Goal: Information Seeking & Learning: Learn about a topic

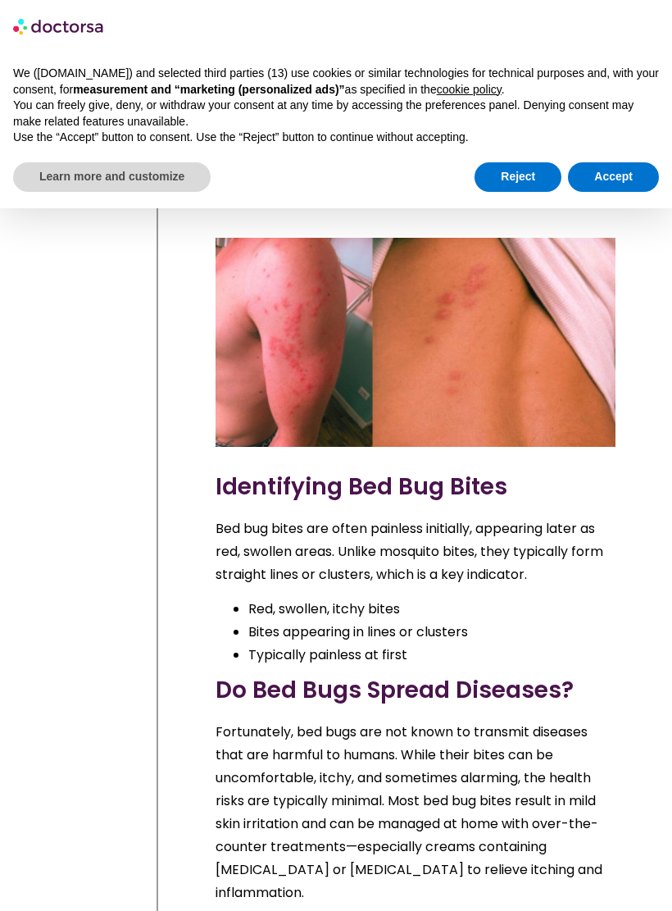
scroll to position [1426, 0]
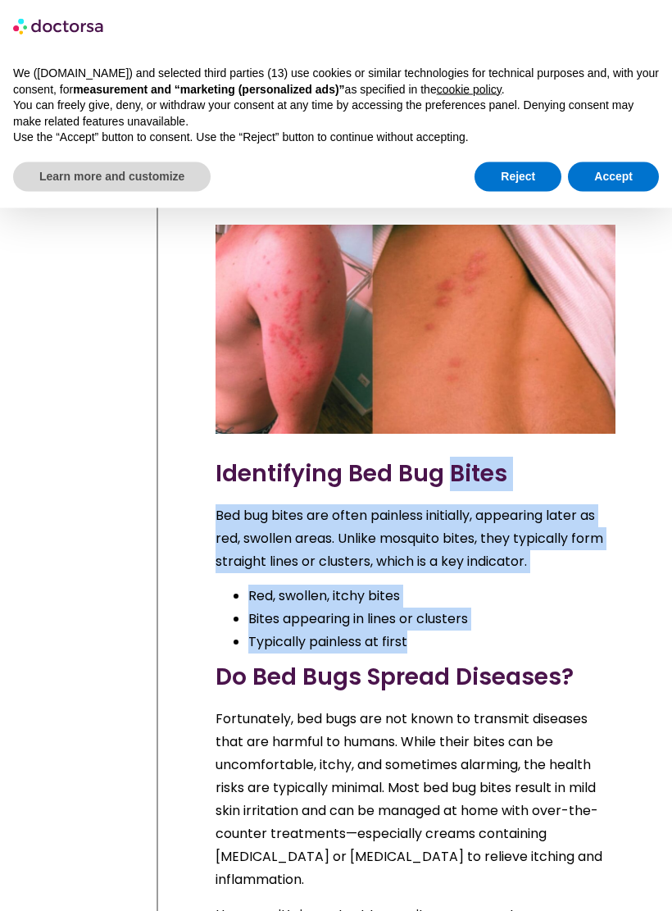
click at [598, 661] on h3 "Do Bed Bugs Spread Diseases?" at bounding box center [416, 678] width 400 height 34
click at [601, 661] on h3 "Do Bed Bugs Spread Diseases?" at bounding box center [416, 678] width 400 height 34
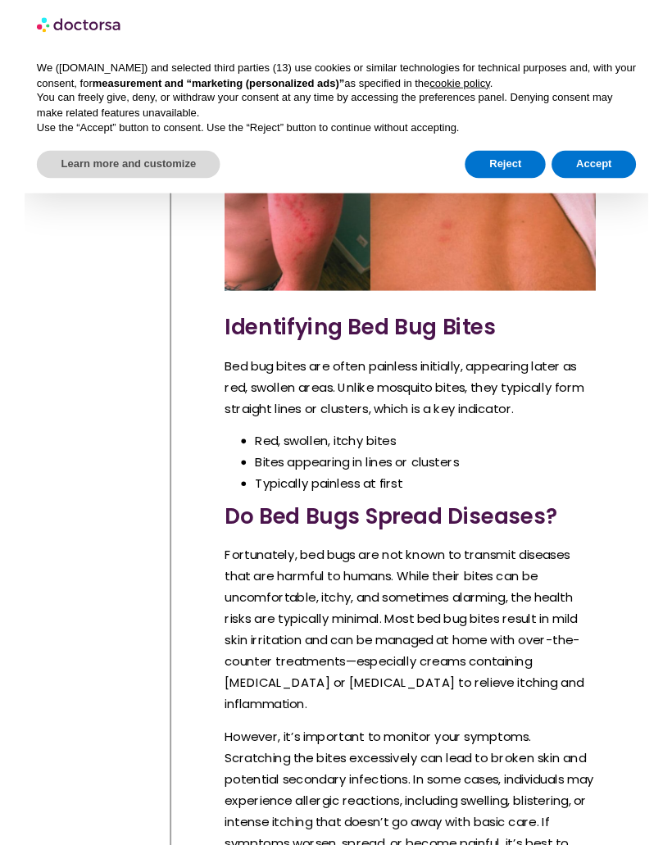
scroll to position [1605, 0]
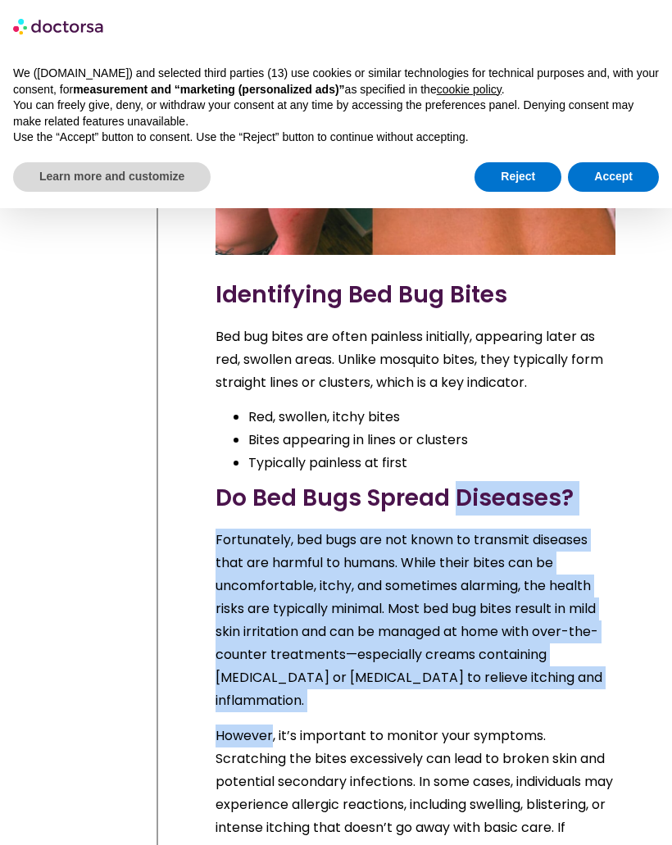
click at [539, 725] on p "However, it’s important to monitor your symptoms. Scratching the bites excessiv…" at bounding box center [416, 805] width 400 height 161
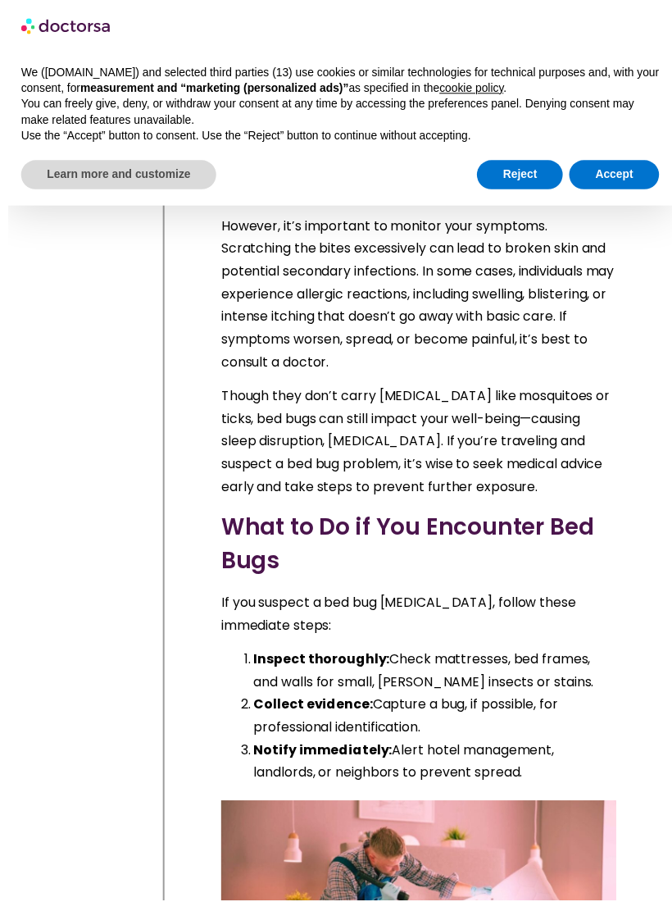
scroll to position [2113, 0]
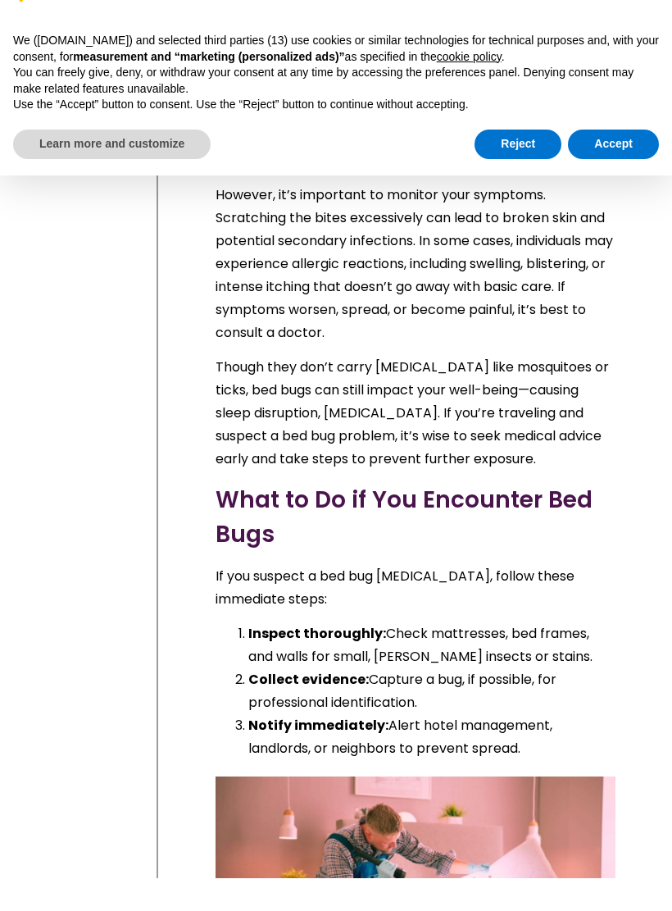
click at [616, 570] on div "Bed Bugs in [GEOGRAPHIC_DATA] and [GEOGRAPHIC_DATA]: What You Need to Know You …" at bounding box center [415, 193] width 416 height 3544
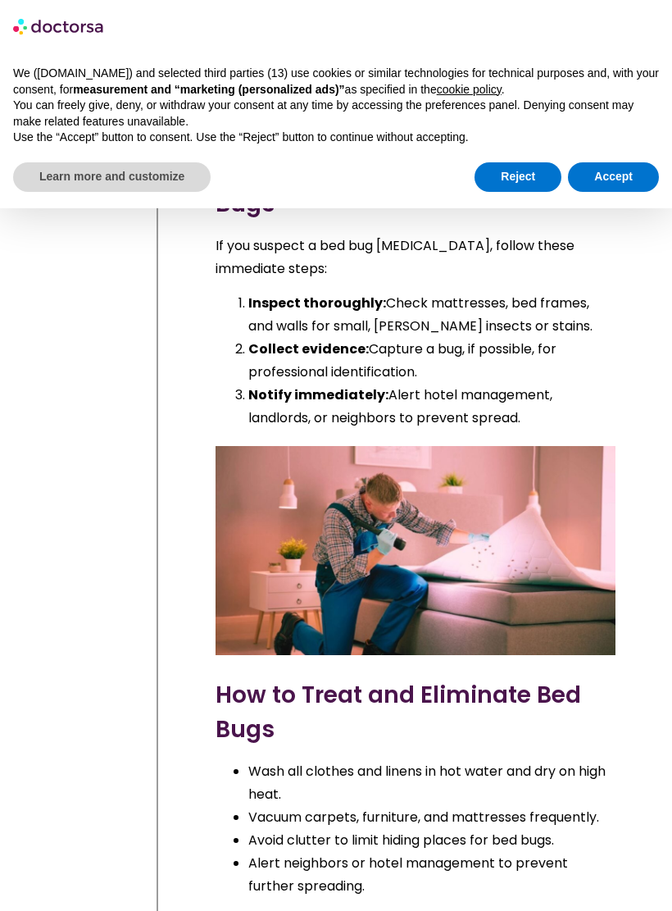
scroll to position [2482, 0]
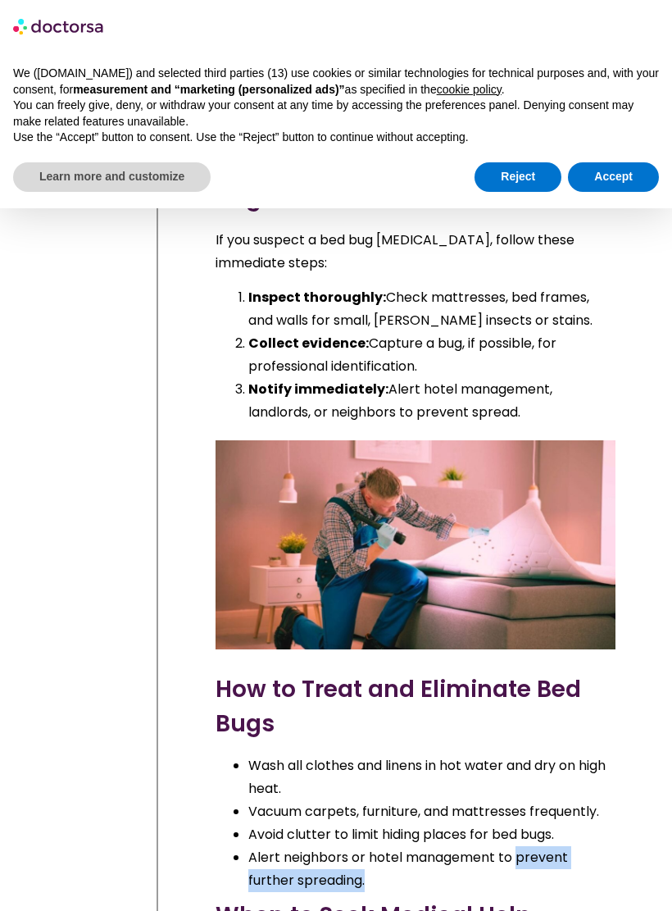
click at [562, 844] on li "Alert neighbors or hotel management to prevent further spreading." at bounding box center [431, 869] width 367 height 46
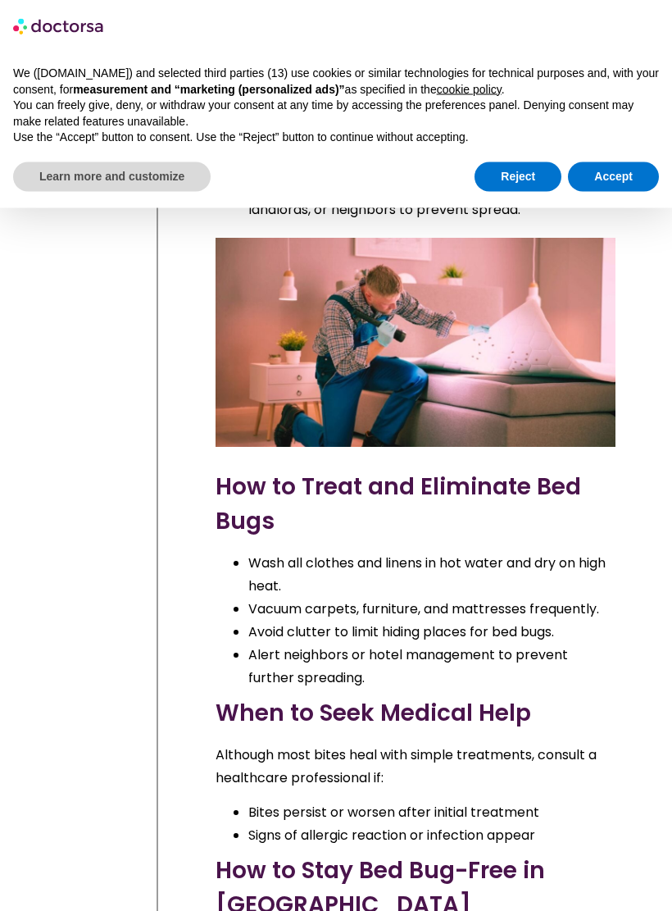
scroll to position [2691, 0]
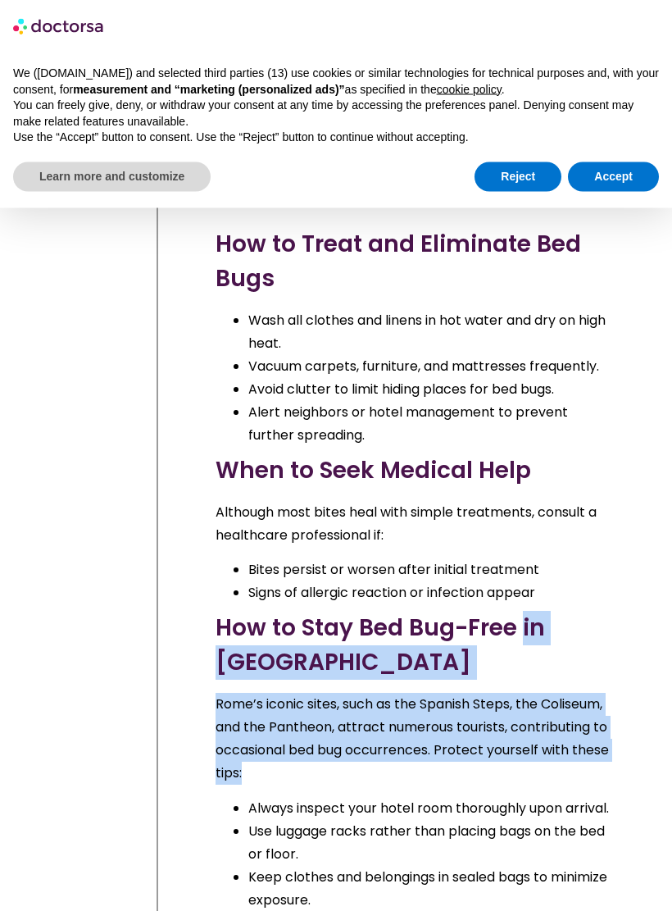
scroll to position [2927, 0]
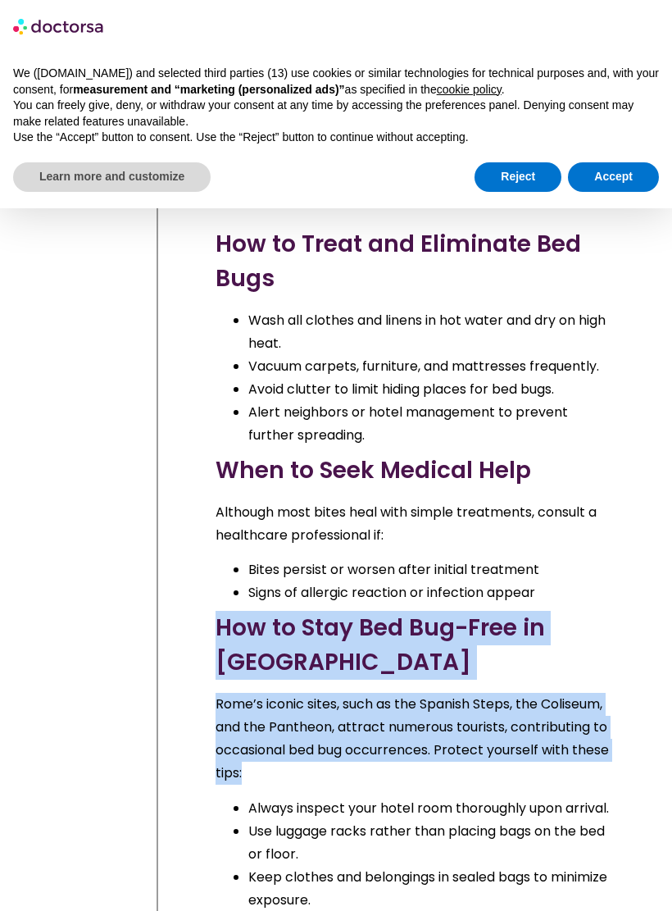
click at [575, 797] on li "Always inspect your hotel room thoroughly upon arrival." at bounding box center [431, 808] width 367 height 23
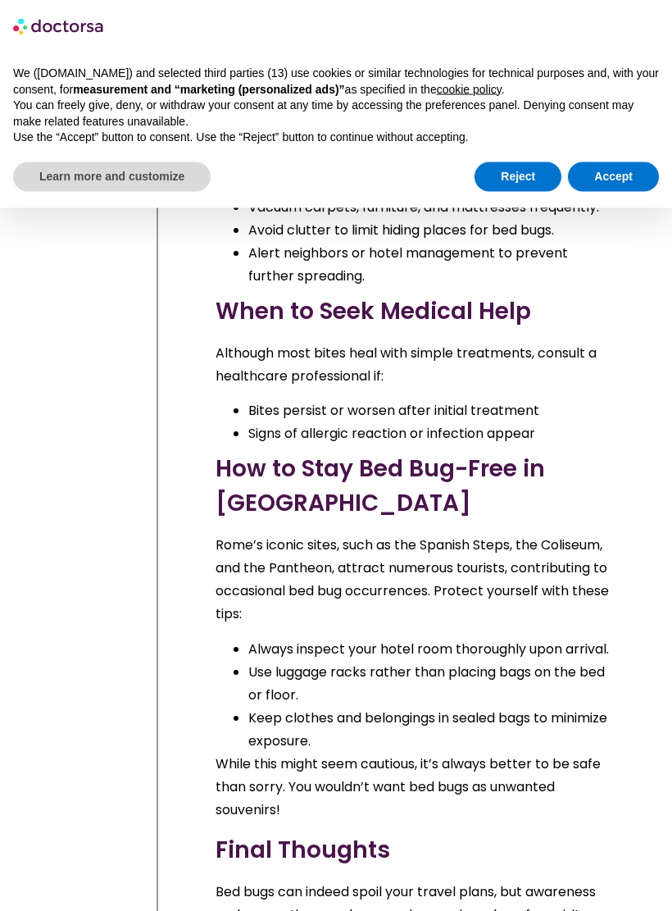
scroll to position [3089, 0]
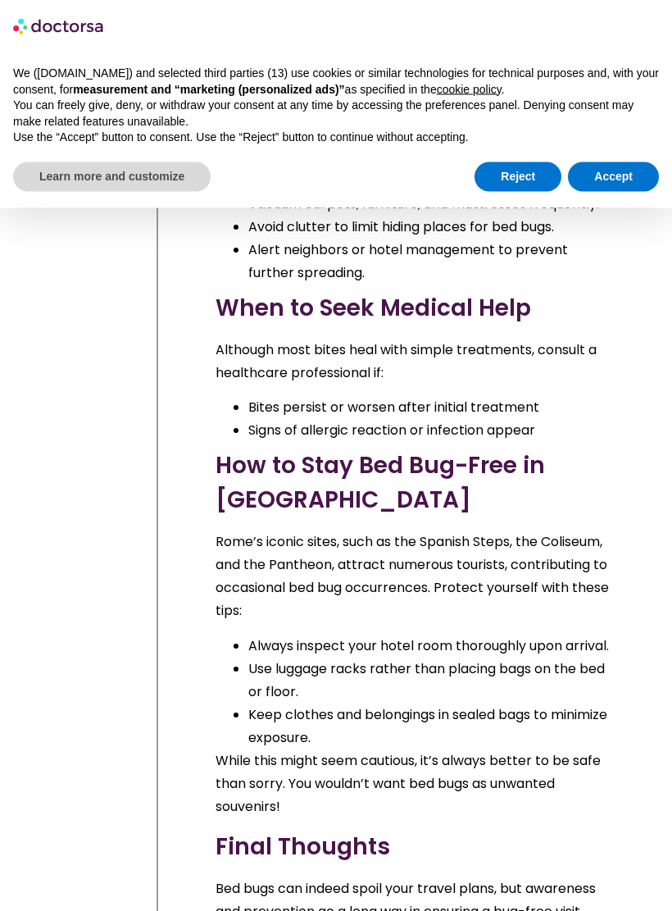
click at [566, 750] on p "While this might seem cautious, it’s always better to be safe than sorry. You w…" at bounding box center [416, 784] width 400 height 69
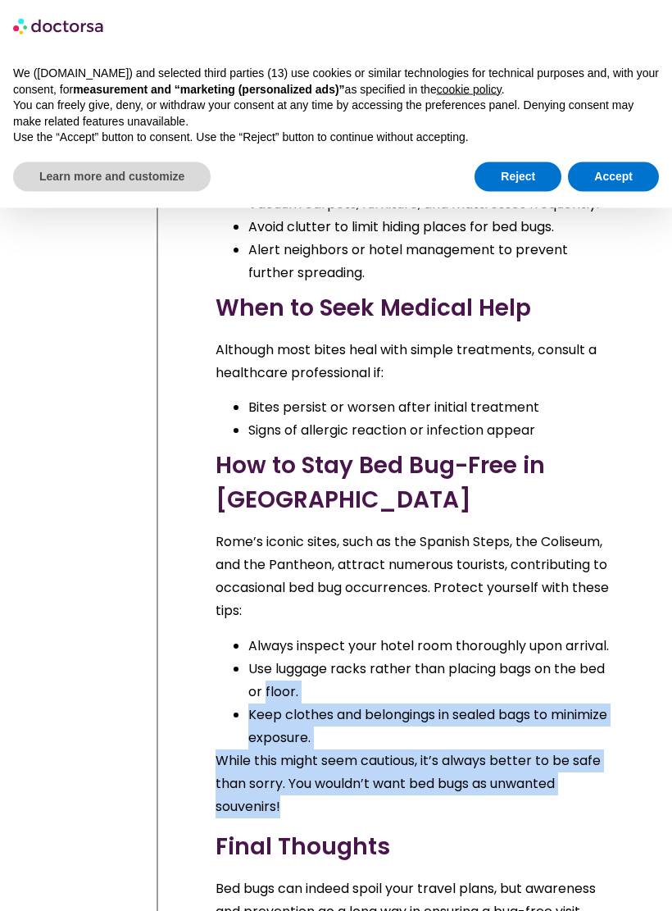
scroll to position [3090, 0]
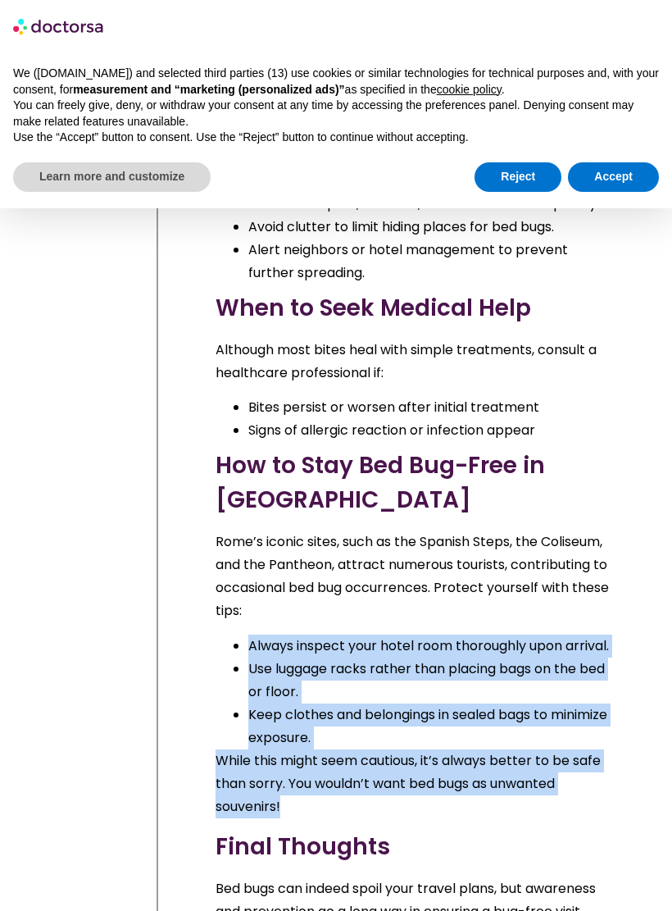
click at [566, 830] on h3 "Final Thoughts" at bounding box center [416, 847] width 400 height 34
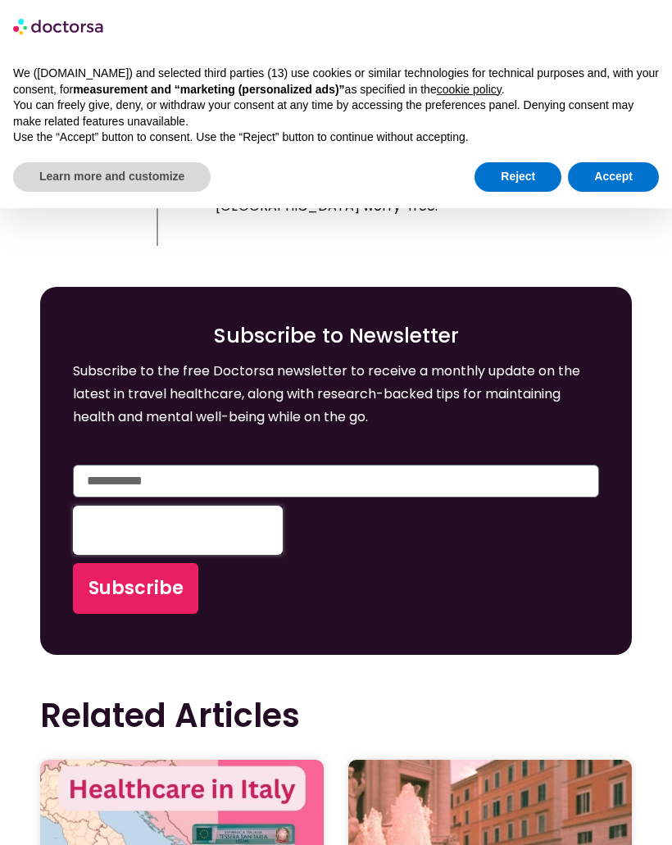
scroll to position [3936, 0]
